Goal: Task Accomplishment & Management: Use online tool/utility

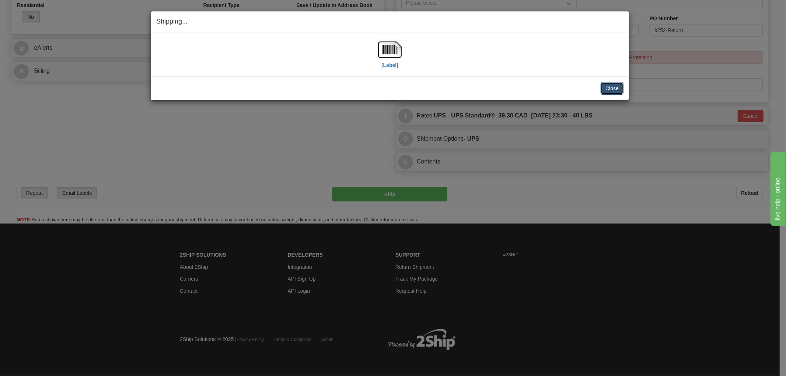
click at [620, 90] on button "Close" at bounding box center [611, 88] width 23 height 13
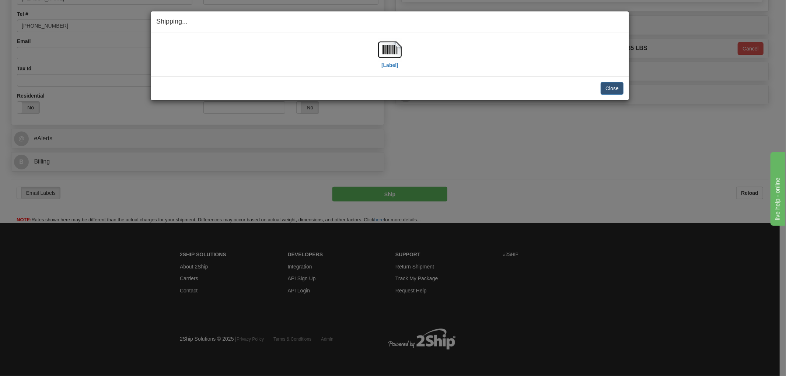
scroll to position [172, 0]
click at [609, 89] on button "Close" at bounding box center [611, 88] width 23 height 13
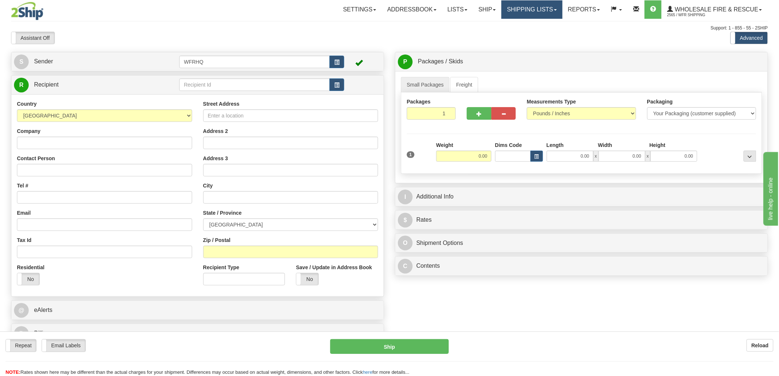
click at [530, 10] on link "Shipping lists" at bounding box center [532, 9] width 61 height 18
click at [524, 23] on span "Current Shipments" at bounding box center [519, 26] width 43 height 6
click at [338, 89] on button "button" at bounding box center [337, 84] width 15 height 13
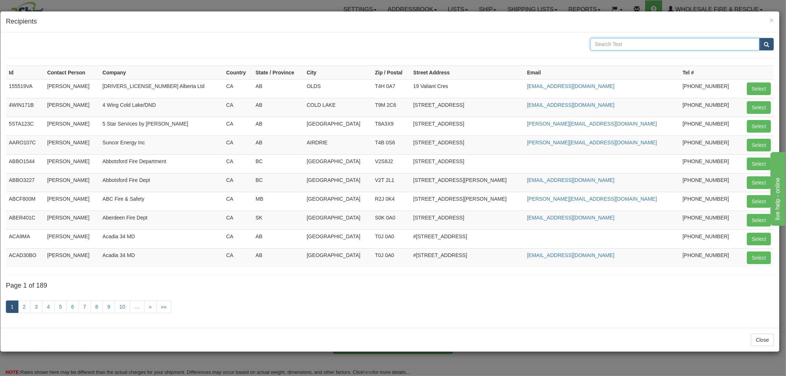
click at [629, 48] on input "text" at bounding box center [674, 44] width 169 height 13
type input "Red Rock"
click at [759, 38] on button "submit" at bounding box center [766, 44] width 15 height 13
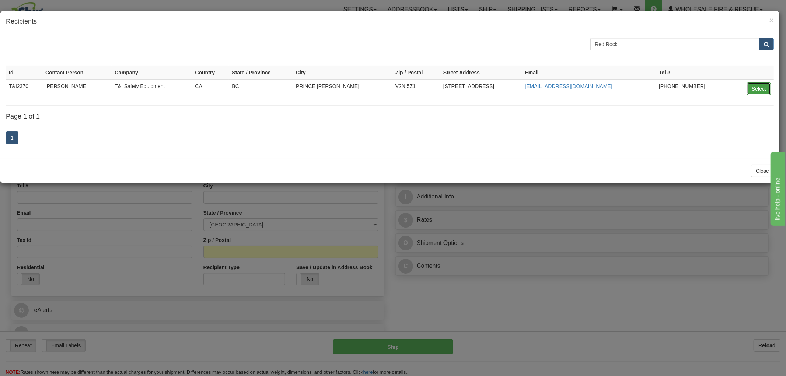
click at [759, 88] on button "Select" at bounding box center [759, 89] width 24 height 13
type input "T&I2370"
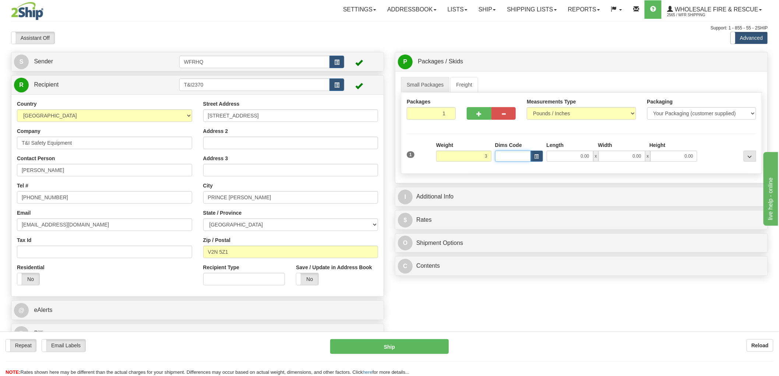
type input "3.00"
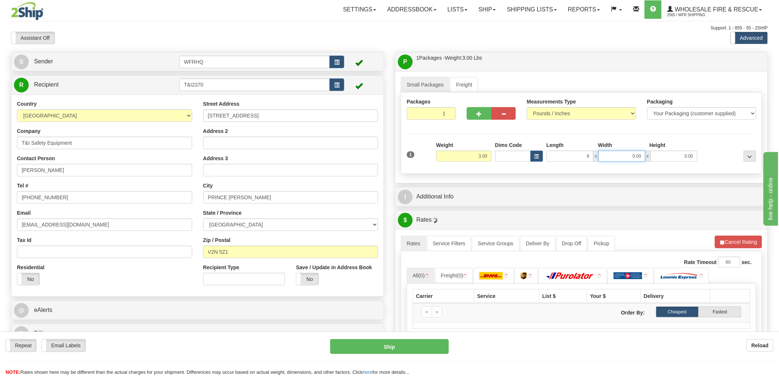
type input "9.00"
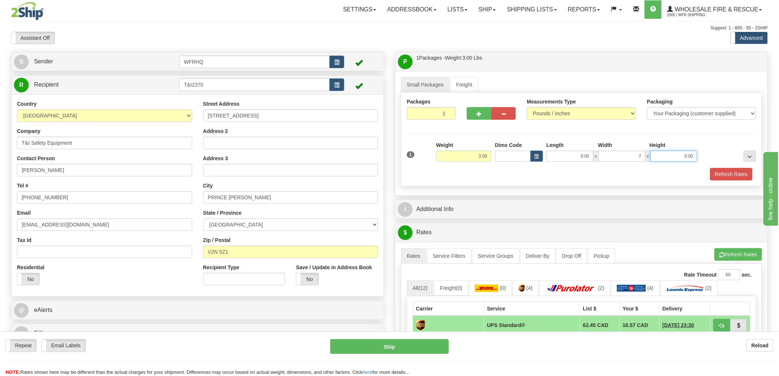
type input "7.00"
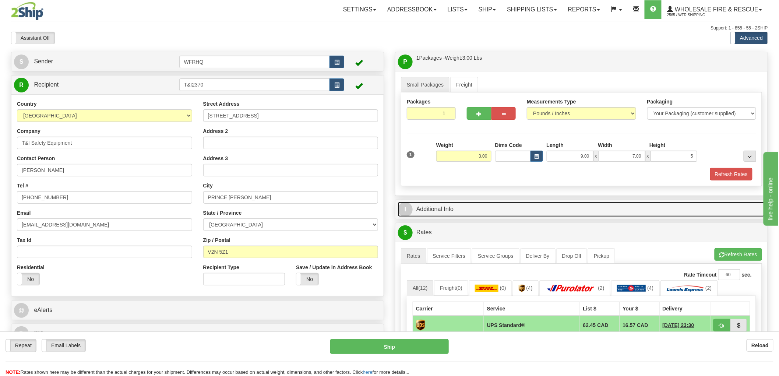
type input "5.00"
click at [429, 206] on link "I Additional Info" at bounding box center [581, 209] width 367 height 15
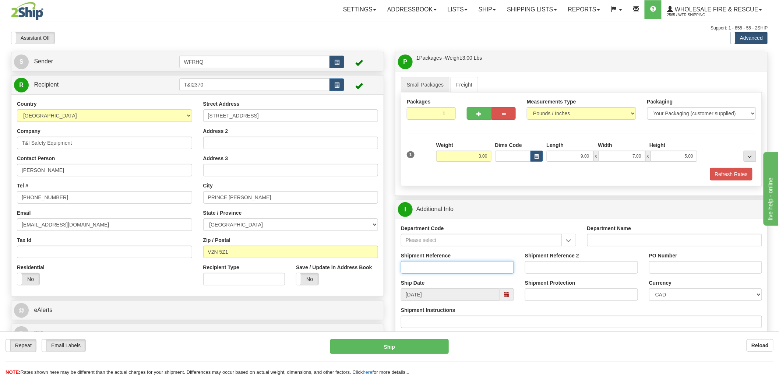
click at [428, 267] on input "Shipment Reference" at bounding box center [457, 267] width 113 height 13
type input "S45080 - 29725"
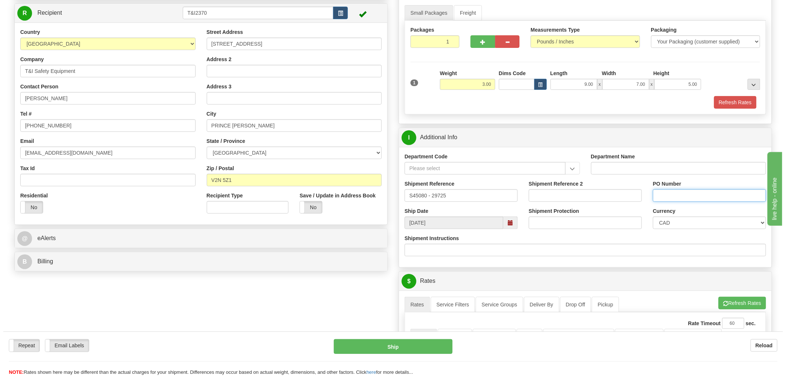
scroll to position [204, 0]
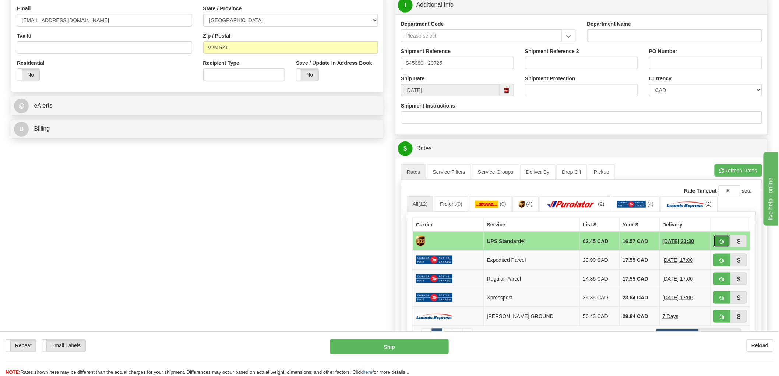
click at [722, 241] on span "button" at bounding box center [722, 241] width 5 height 5
type input "11"
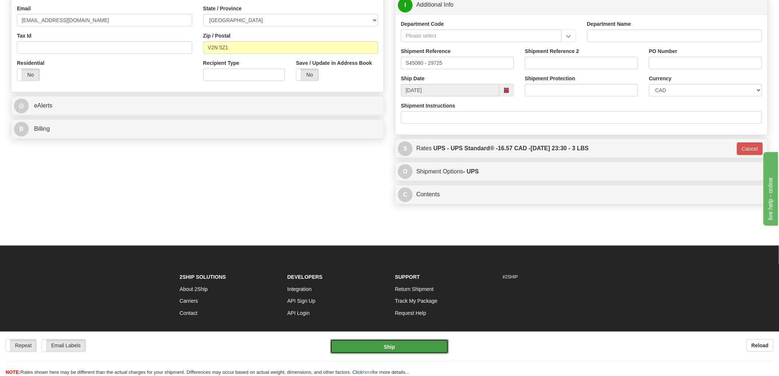
click at [398, 345] on button "Ship" at bounding box center [389, 346] width 119 height 15
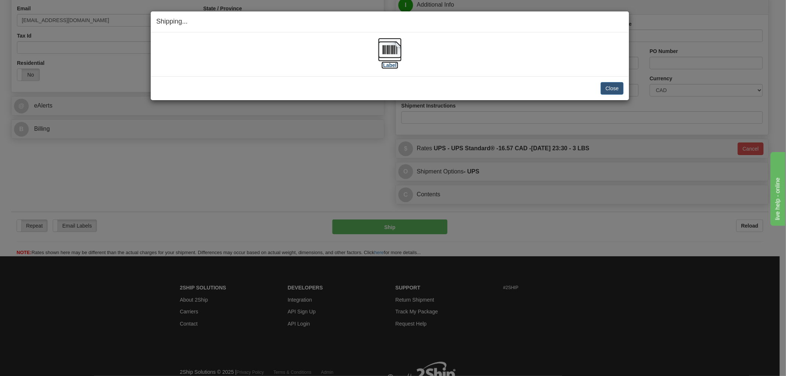
click at [395, 50] on img at bounding box center [390, 50] width 24 height 24
drag, startPoint x: 295, startPoint y: 81, endPoint x: 589, endPoint y: 81, distance: 293.2
click at [296, 81] on div "Close Cancel Cancel Shipment and Quit Pickup Quit Pickup ONLY" at bounding box center [390, 88] width 478 height 24
click at [610, 87] on button "Close" at bounding box center [611, 88] width 23 height 13
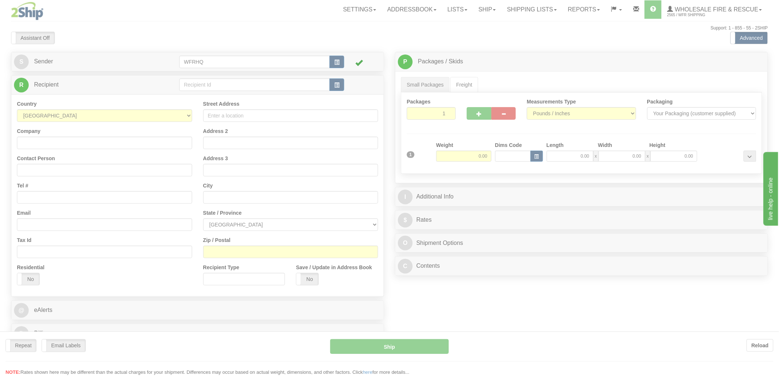
click at [341, 86] on div at bounding box center [389, 188] width 779 height 376
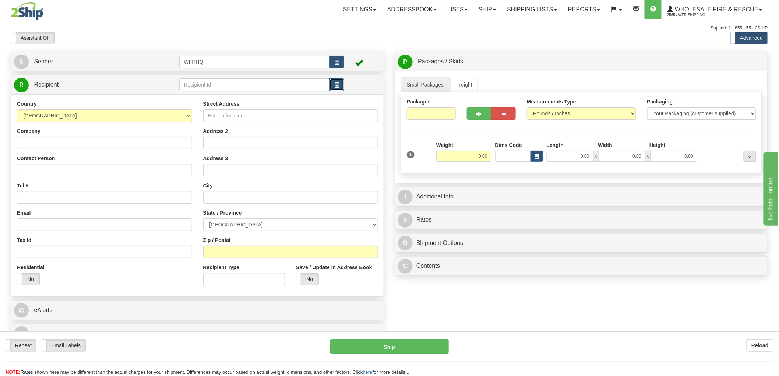
click at [340, 87] on button "button" at bounding box center [337, 84] width 15 height 13
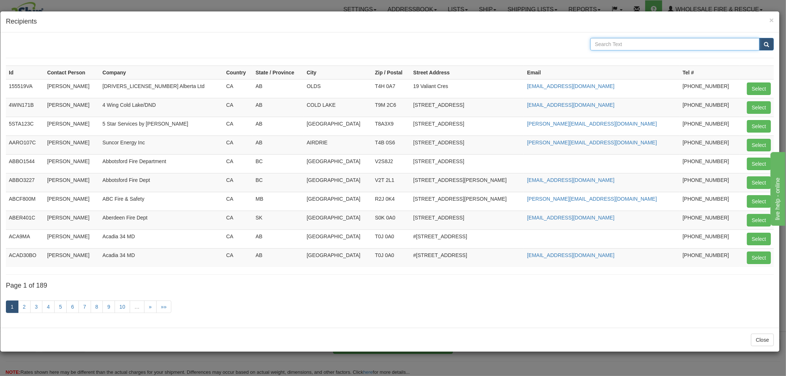
click at [651, 46] on input "text" at bounding box center [674, 44] width 169 height 13
type input "Sundre"
click at [759, 38] on button "submit" at bounding box center [766, 44] width 15 height 13
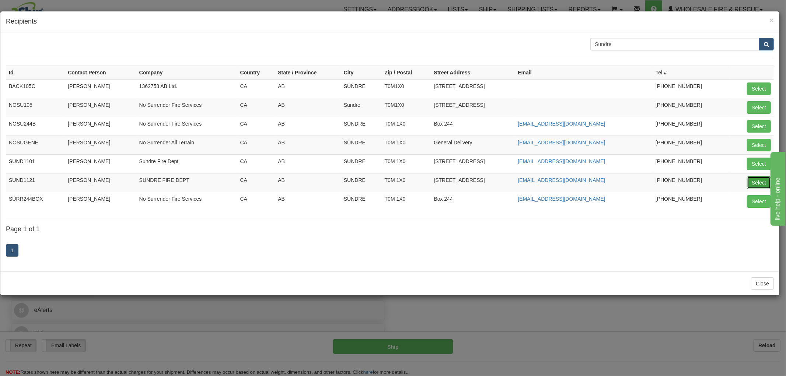
click at [750, 183] on button "Select" at bounding box center [759, 182] width 24 height 13
type input "SUND1121"
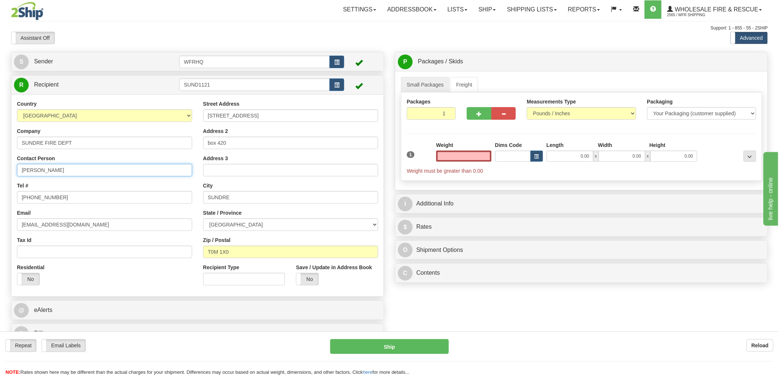
type input "0.00"
drag, startPoint x: 103, startPoint y: 172, endPoint x: -51, endPoint y: 171, distance: 154.0
click at [0, 171] on html "Training Course Close Toggle navigation Settings Shipping Preferences New Sende…" at bounding box center [389, 188] width 779 height 376
type input "Ross Clews"
click at [463, 162] on input "0.00" at bounding box center [463, 156] width 55 height 11
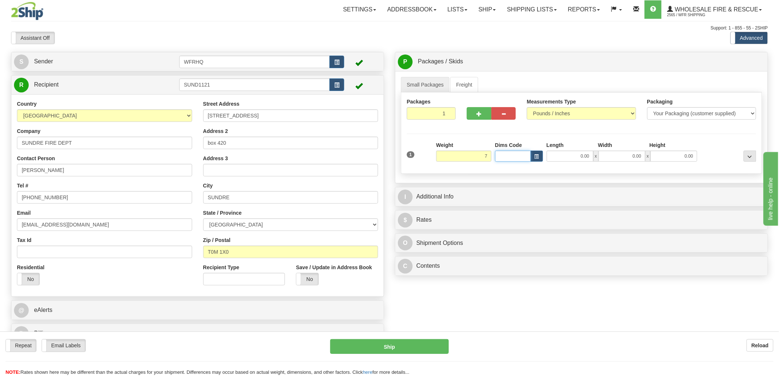
type input "7.00"
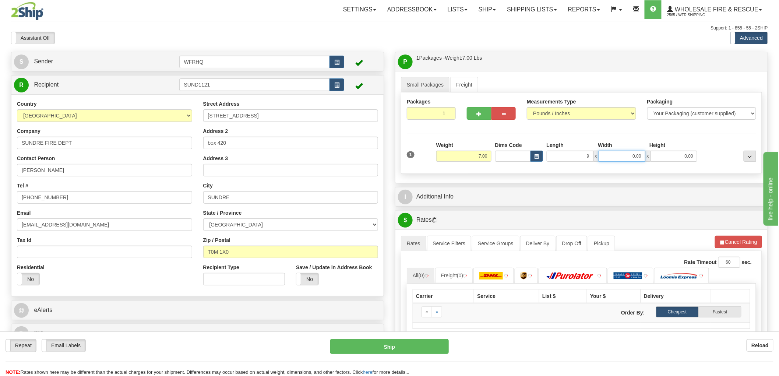
type input "9.00"
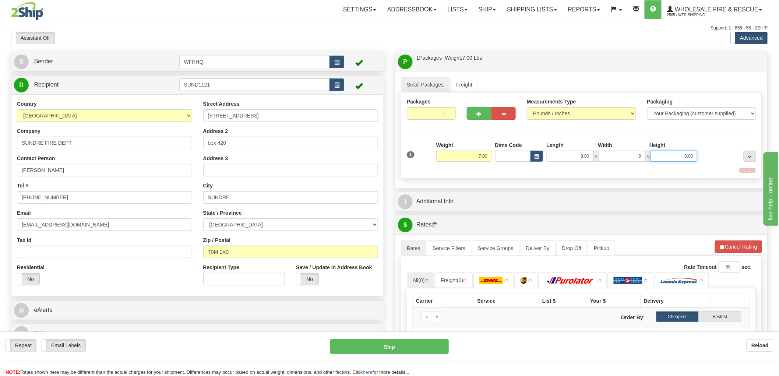
type input "9.00"
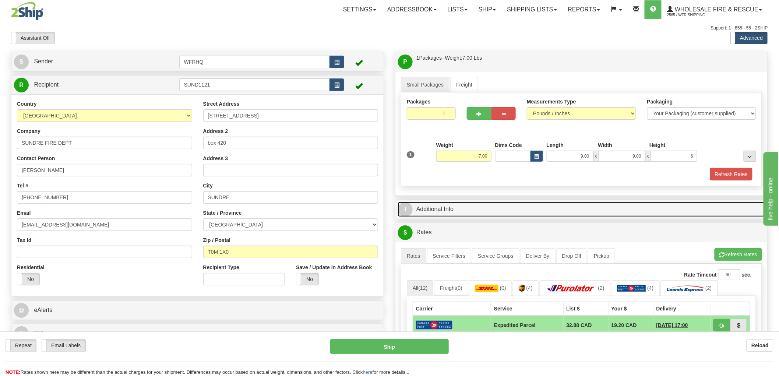
type input "6.00"
click at [451, 204] on link "I Additional Info" at bounding box center [581, 209] width 367 height 15
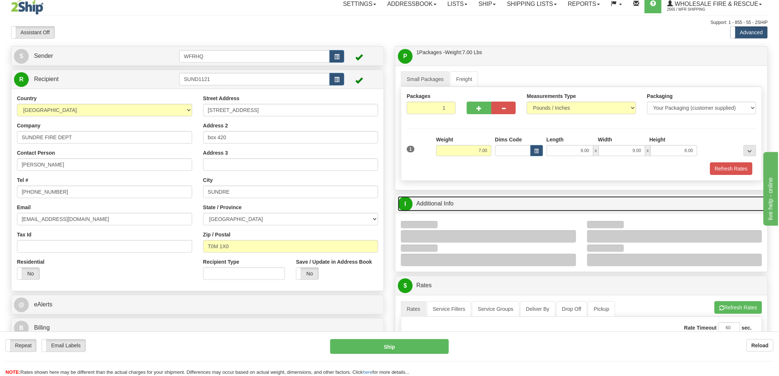
scroll to position [41, 0]
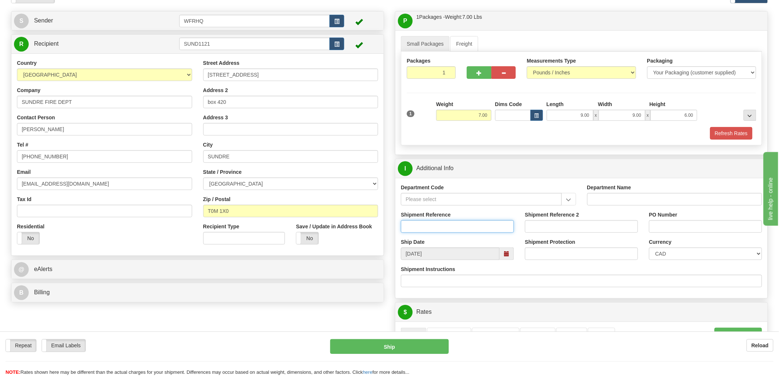
click at [438, 226] on input "Shipment Reference" at bounding box center [457, 226] width 113 height 13
type input "S45030 - 29664"
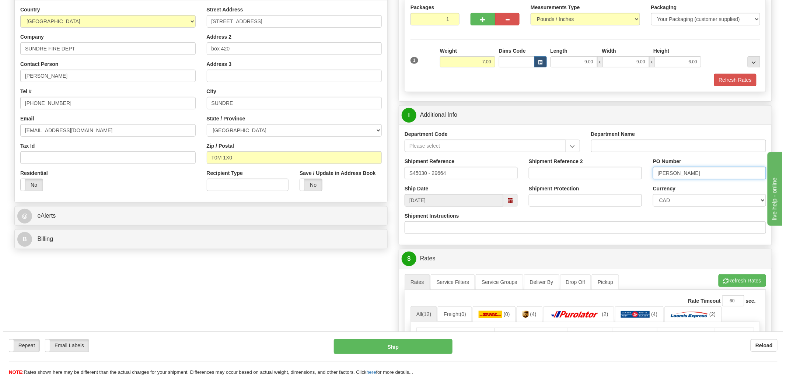
scroll to position [204, 0]
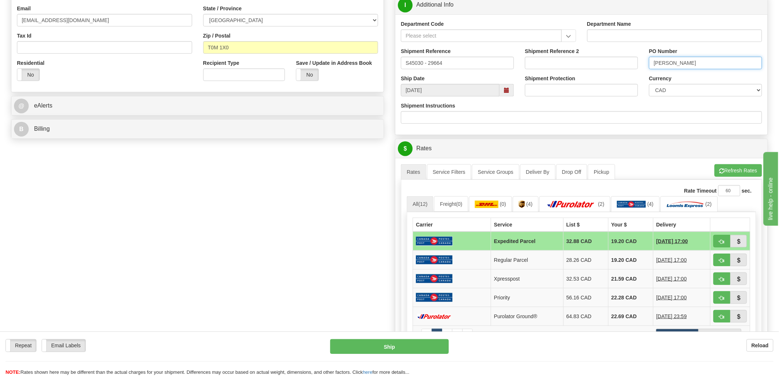
type input "Ross"
click at [719, 238] on button "button" at bounding box center [722, 241] width 17 height 13
type input "DOM.EP"
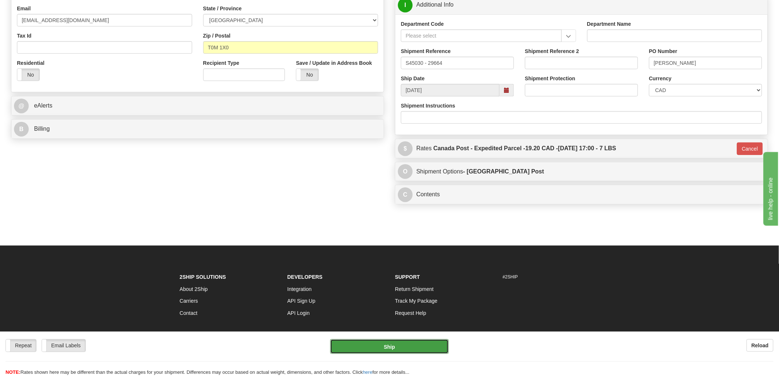
click at [404, 343] on button "Ship" at bounding box center [389, 346] width 119 height 15
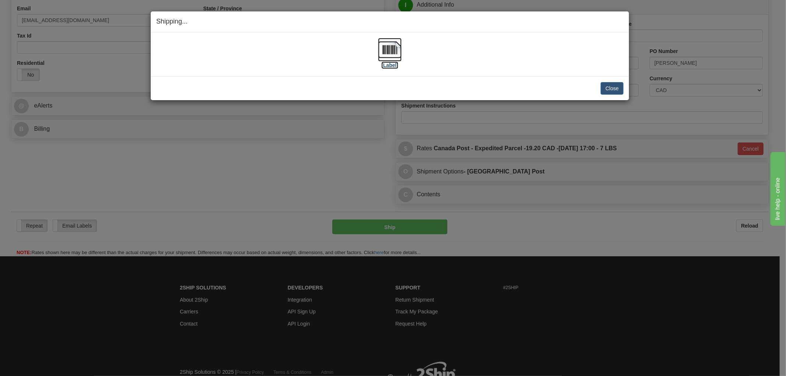
click at [390, 49] on img at bounding box center [390, 50] width 24 height 24
click at [397, 56] on img at bounding box center [390, 50] width 24 height 24
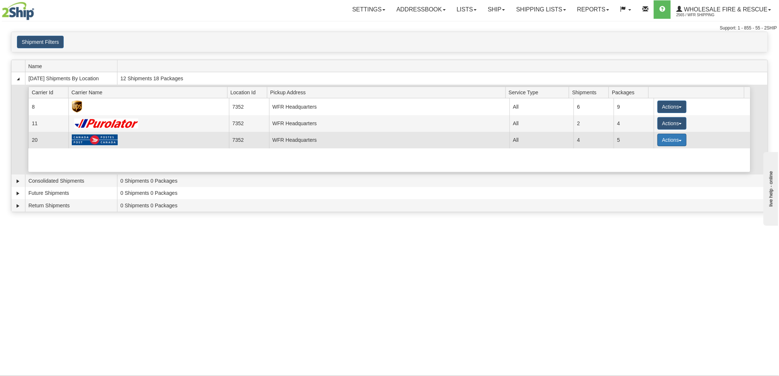
click at [671, 138] on button "Actions" at bounding box center [672, 140] width 29 height 13
click at [648, 154] on span "Details" at bounding box center [645, 153] width 20 height 5
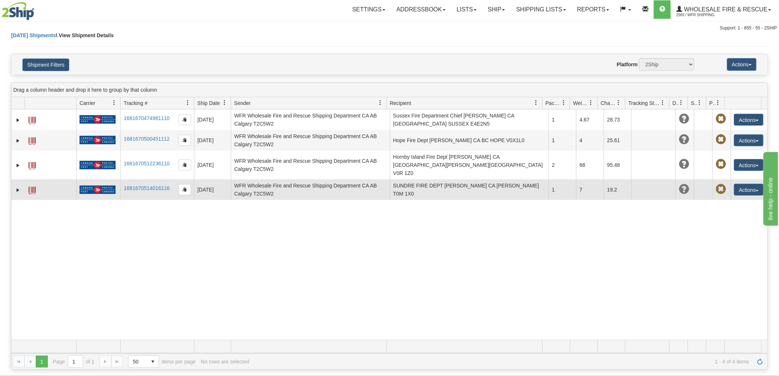
click at [32, 187] on span at bounding box center [31, 190] width 7 height 7
